Goal: Task Accomplishment & Management: Use online tool/utility

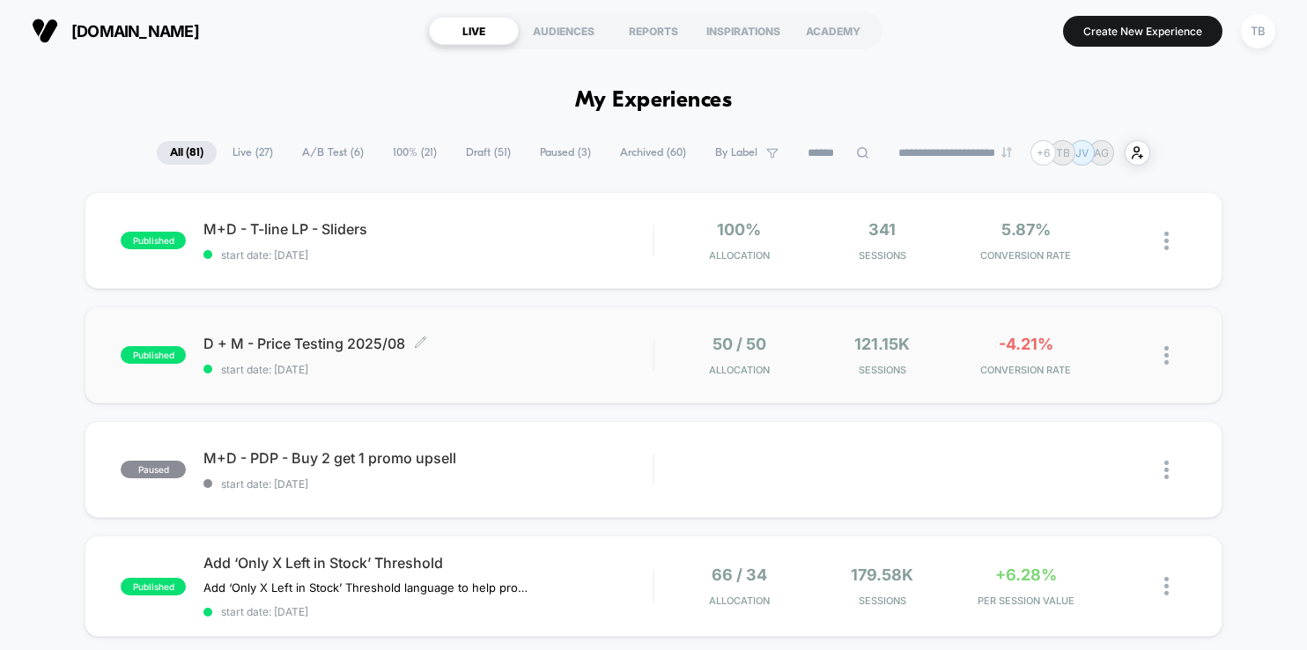
click at [332, 343] on span "D + M - Price Testing 2025/08 Click to edit experience details" at bounding box center [427, 344] width 449 height 18
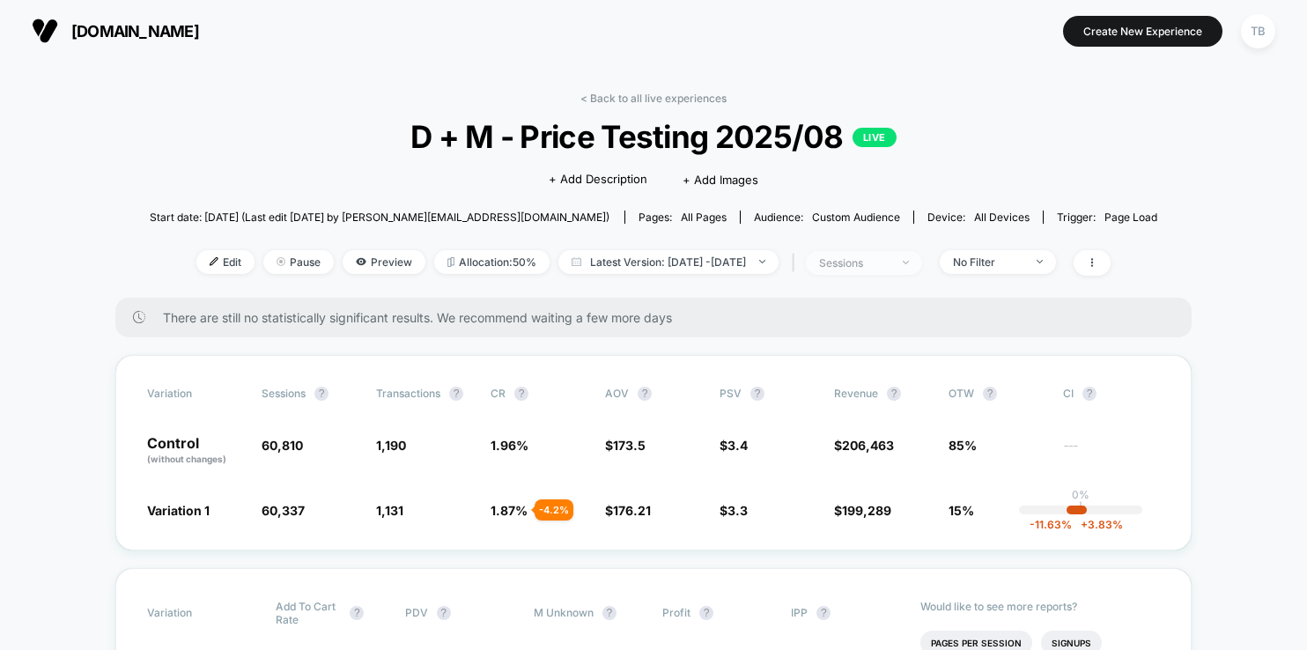
click at [922, 263] on span "sessions" at bounding box center [864, 263] width 116 height 24
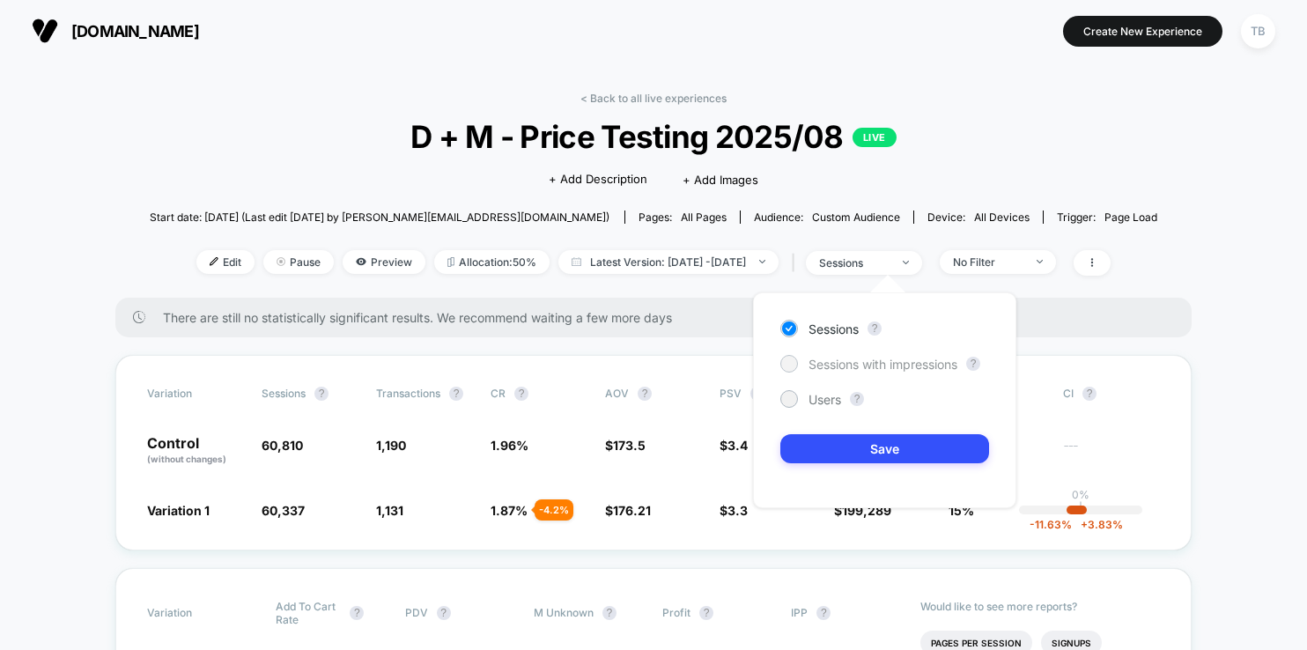
click at [870, 358] on span "Sessions with impressions" at bounding box center [882, 364] width 149 height 15
click at [825, 392] on span "Users" at bounding box center [824, 399] width 33 height 15
click at [842, 451] on button "Save" at bounding box center [884, 448] width 209 height 29
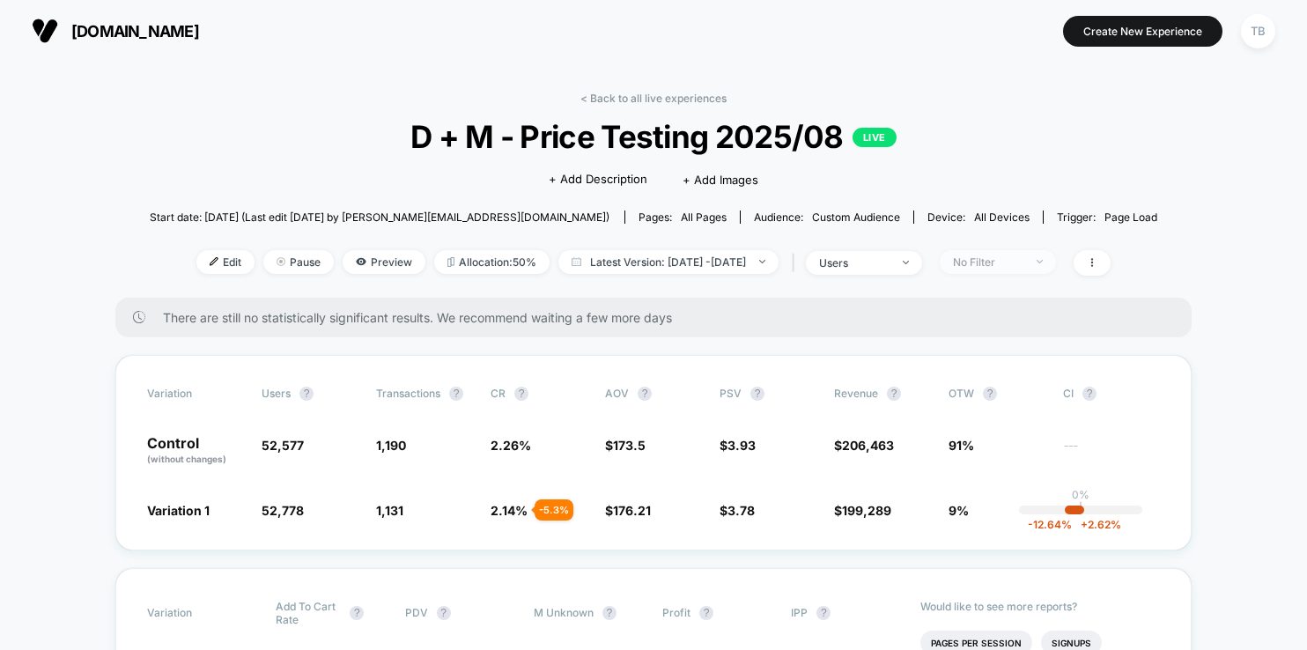
click at [1056, 257] on span "No Filter" at bounding box center [998, 262] width 116 height 24
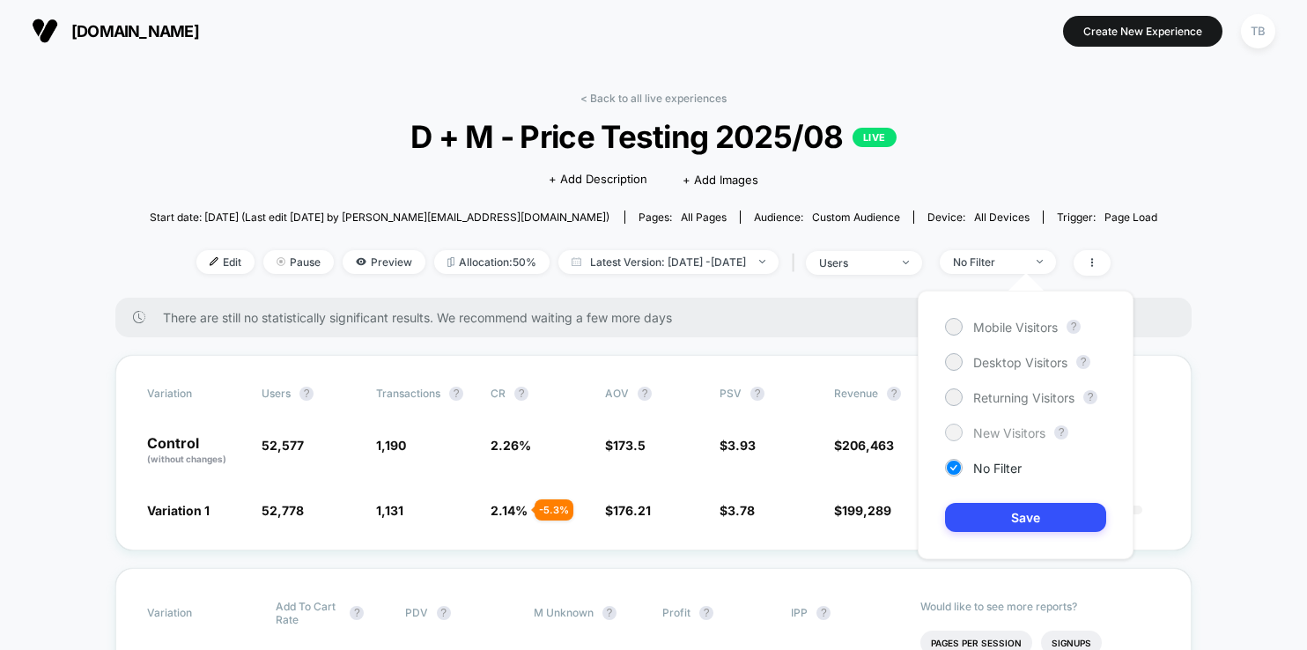
click at [988, 436] on span "New Visitors" at bounding box center [1009, 432] width 72 height 15
click at [1000, 519] on button "Save" at bounding box center [1025, 517] width 161 height 29
